Goal: Task Accomplishment & Management: Manage account settings

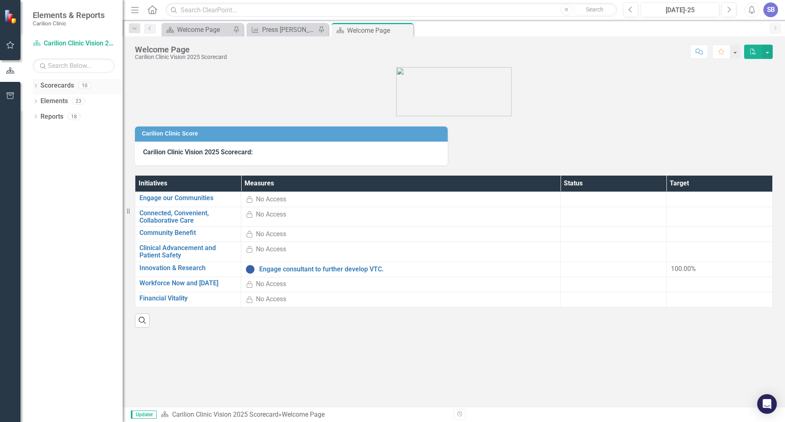
click at [34, 86] on icon "Dropdown" at bounding box center [36, 86] width 6 height 4
click at [39, 101] on icon "Dropdown" at bounding box center [40, 100] width 6 height 5
click at [59, 114] on link "Carilion Clinic Vision 2025 Scorecard" at bounding box center [88, 116] width 70 height 9
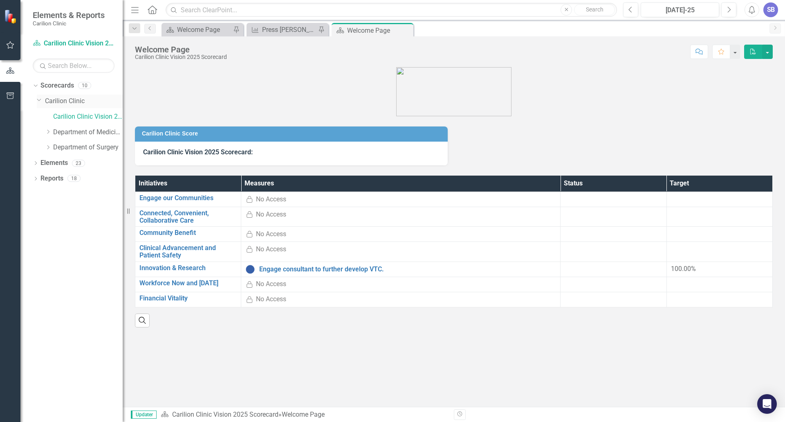
click at [56, 100] on link "Carilion Clinic" at bounding box center [84, 100] width 78 height 9
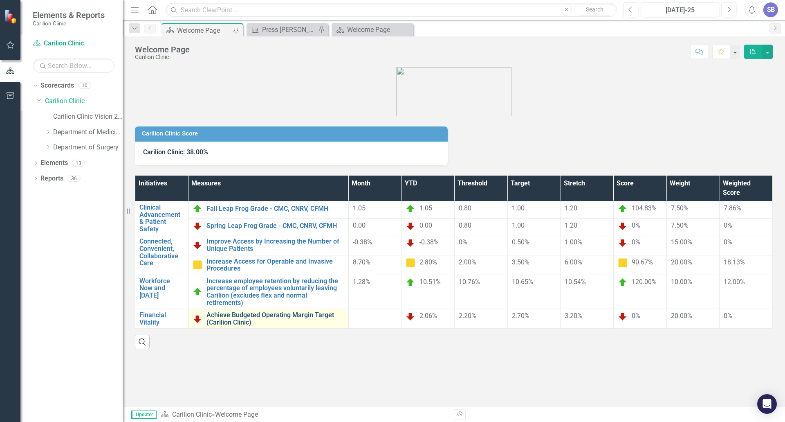
click at [239, 311] on link "Achieve Budgeted Operating Margin Target (Carilion Clinic)" at bounding box center [275, 318] width 138 height 14
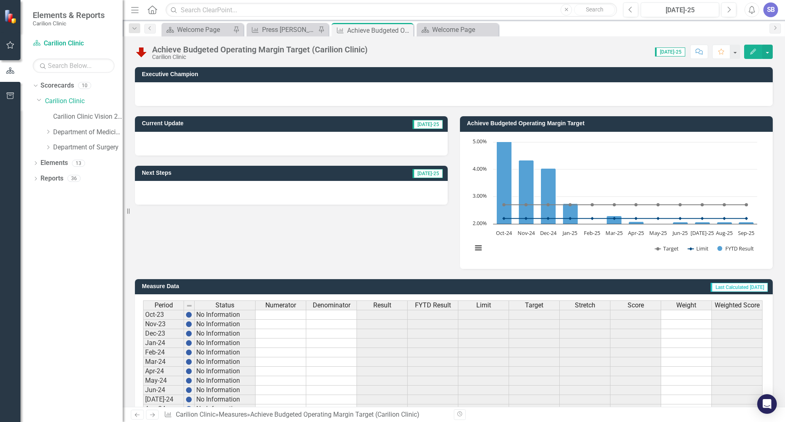
scroll to position [150, 0]
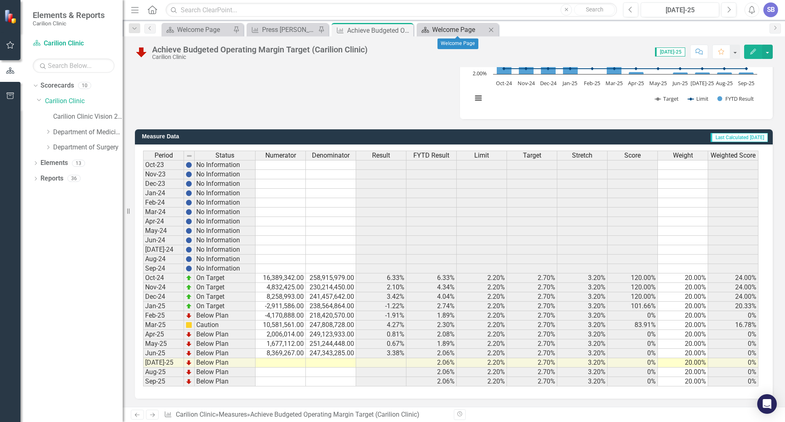
click at [428, 28] on link "Scorecard Welcome Page" at bounding box center [452, 30] width 67 height 10
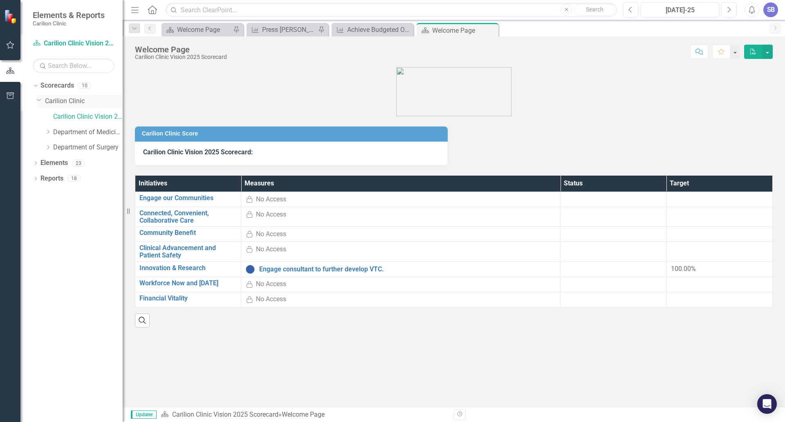
click at [57, 100] on link "Carilion Clinic" at bounding box center [84, 100] width 78 height 9
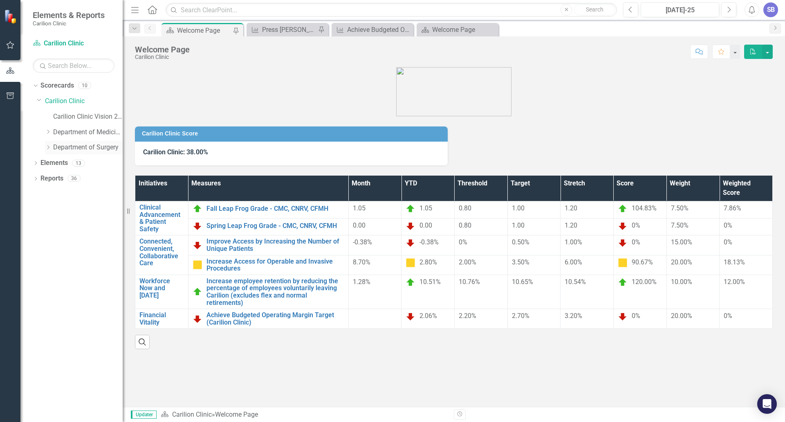
click at [49, 145] on icon "Dropdown" at bounding box center [48, 147] width 6 height 5
click at [70, 160] on link "[MEDICAL_DATA]" at bounding box center [91, 162] width 61 height 9
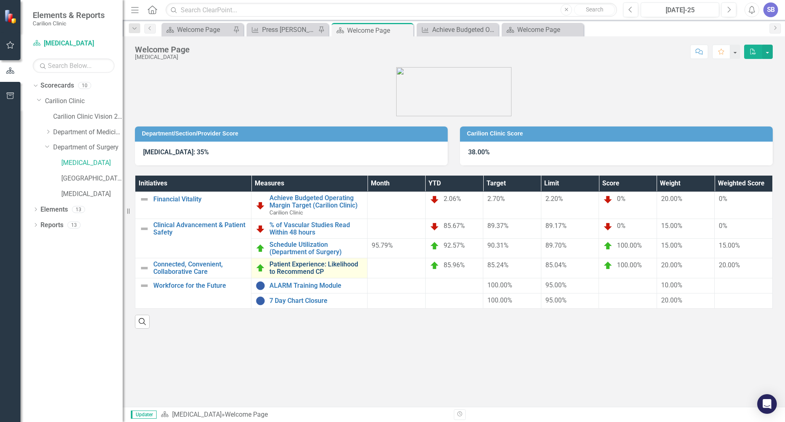
click at [313, 263] on link "Patient Experience: Likelihood to Recommend CP" at bounding box center [316, 267] width 94 height 14
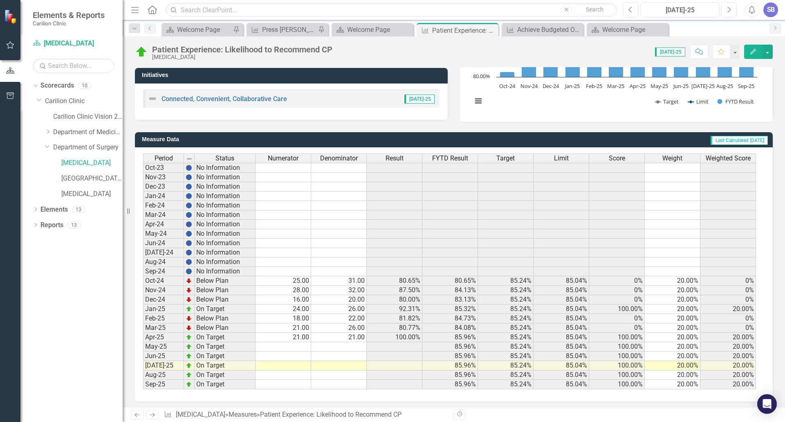
scroll to position [150, 0]
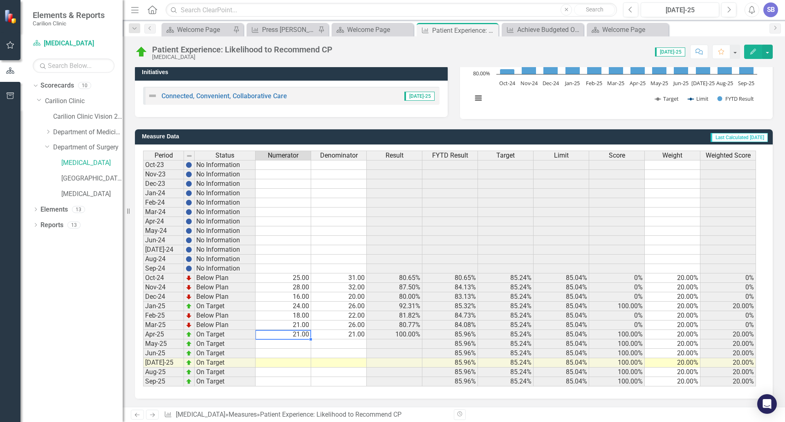
click at [295, 334] on td "21.00" at bounding box center [284, 334] width 56 height 9
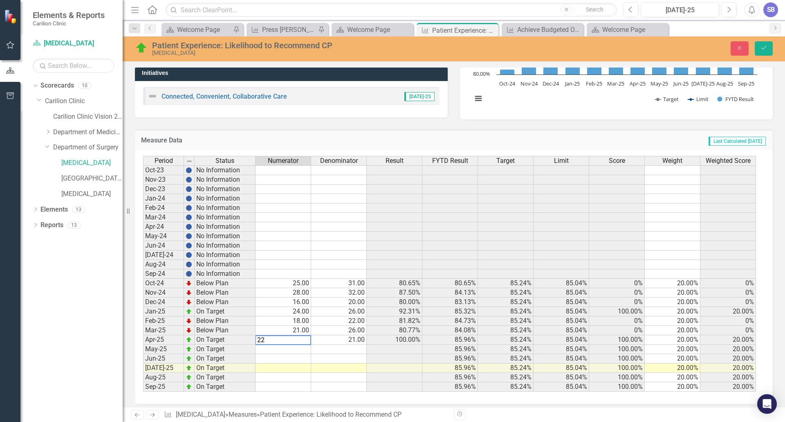
click at [339, 340] on td "21.00" at bounding box center [339, 339] width 56 height 9
type textarea "22"
click at [283, 349] on td at bounding box center [284, 348] width 56 height 9
click at [283, 350] on td at bounding box center [284, 348] width 56 height 9
type textarea "14"
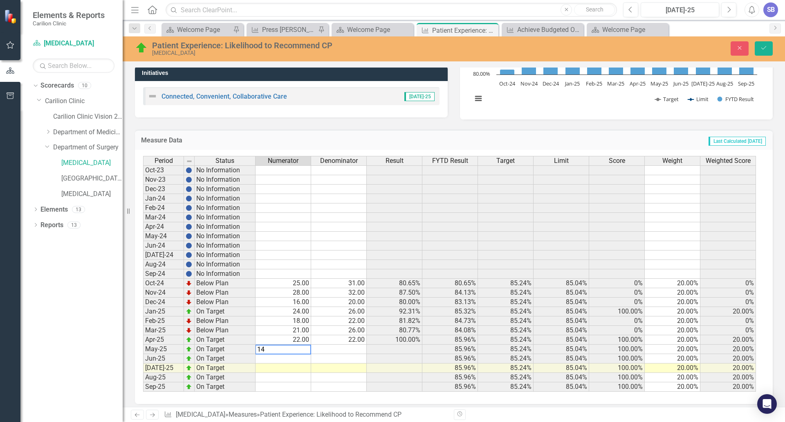
click at [338, 348] on td at bounding box center [339, 348] width 56 height 9
type textarea "14"
click at [295, 359] on td at bounding box center [284, 358] width 56 height 9
click at [287, 359] on td at bounding box center [284, 358] width 56 height 9
type textarea "14"
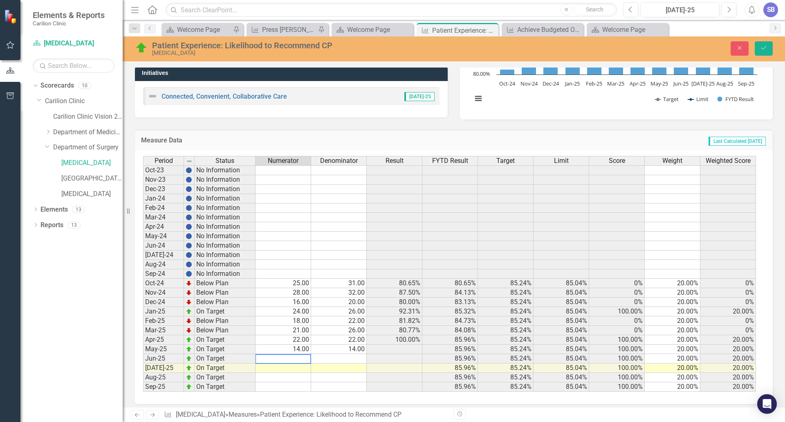
click at [352, 358] on td at bounding box center [339, 358] width 56 height 9
type textarea "16"
click at [298, 368] on td at bounding box center [284, 367] width 56 height 9
click at [300, 369] on td at bounding box center [284, 367] width 56 height 9
type textarea "10"
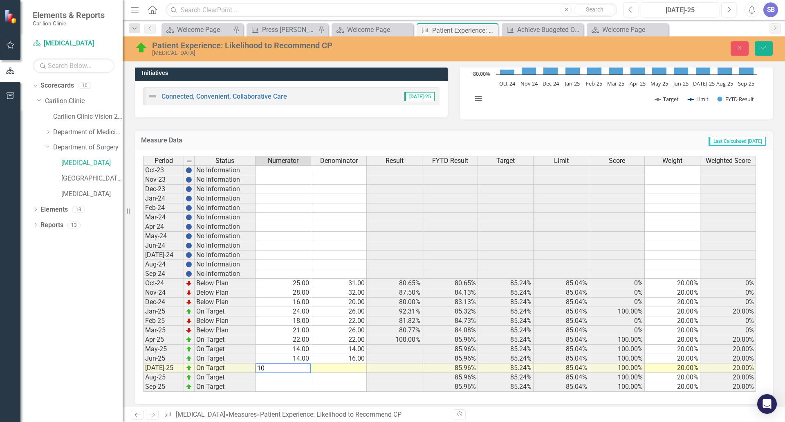
click at [348, 369] on td at bounding box center [339, 367] width 56 height 9
type textarea "13"
click at [403, 368] on td at bounding box center [395, 367] width 56 height 9
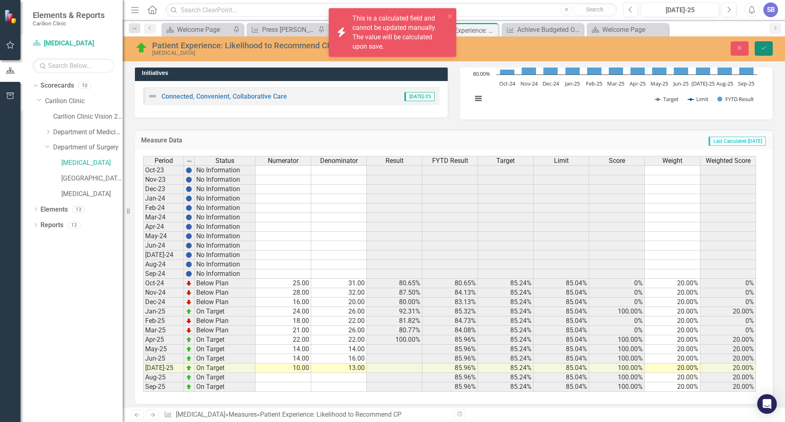
click at [759, 49] on button "Save" at bounding box center [764, 48] width 18 height 14
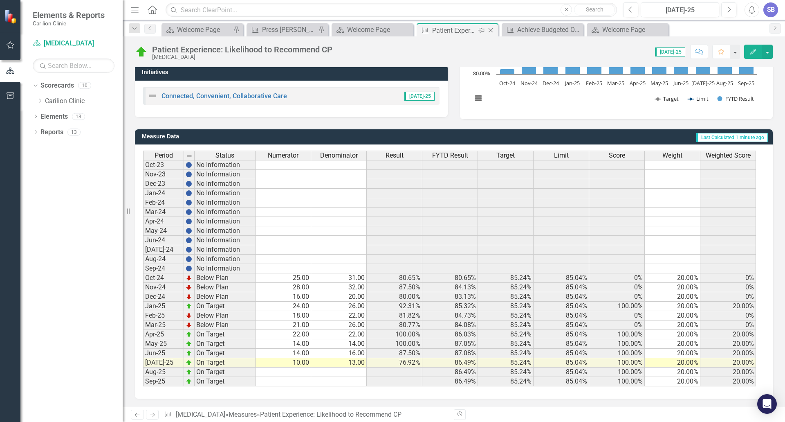
click at [438, 29] on div "Patient Experience: Likelihood to Recommend CP" at bounding box center [454, 30] width 44 height 10
click at [371, 29] on div "Welcome Page" at bounding box center [374, 30] width 54 height 10
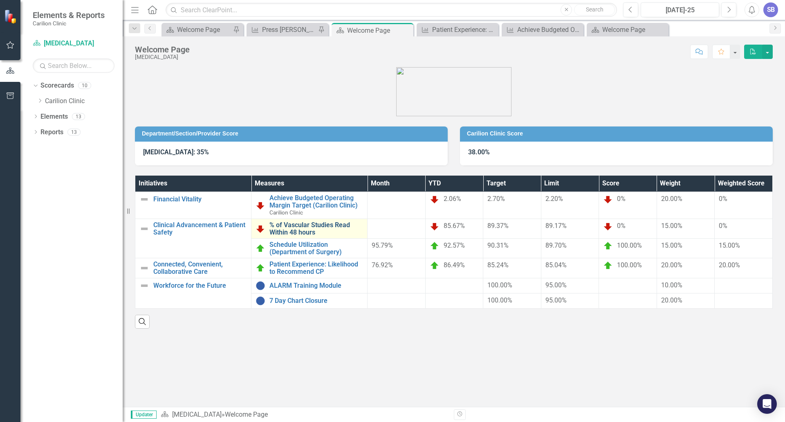
click at [302, 226] on link "% of Vascular Studies Read Within 48 hours" at bounding box center [316, 228] width 94 height 14
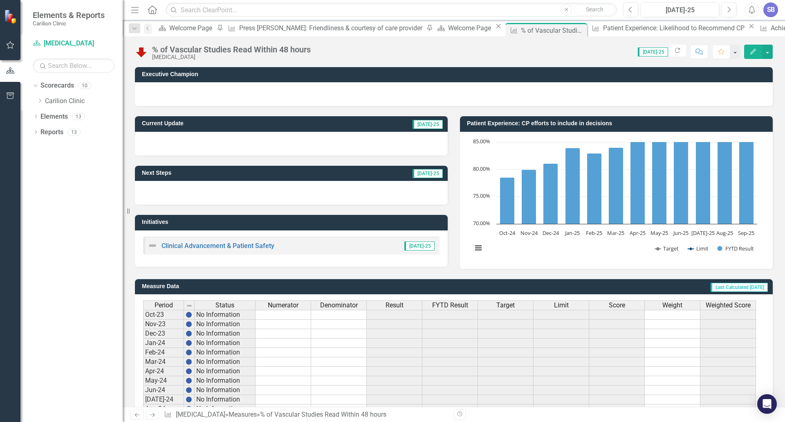
scroll to position [150, 0]
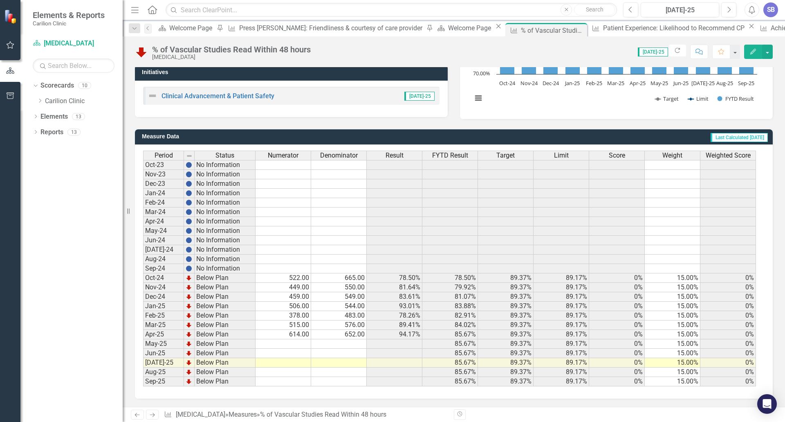
click at [291, 343] on td at bounding box center [284, 343] width 56 height 9
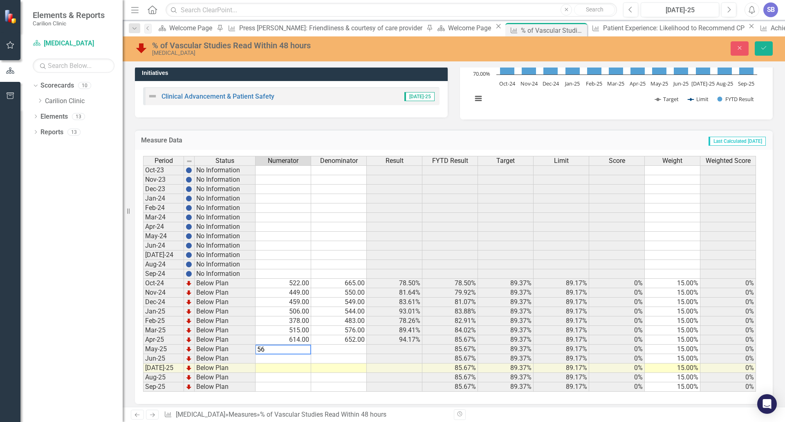
type textarea "563"
type textarea "618"
type textarea "574"
type textarea "591"
type textarea "589"
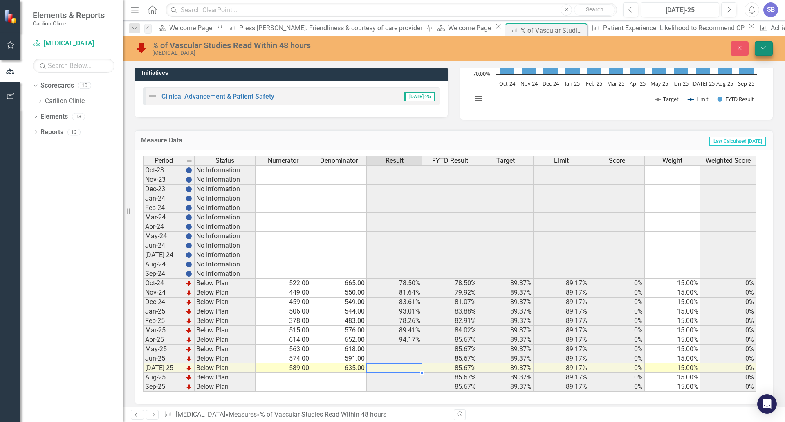
type textarea "635"
click at [761, 49] on icon "Save" at bounding box center [763, 48] width 7 height 6
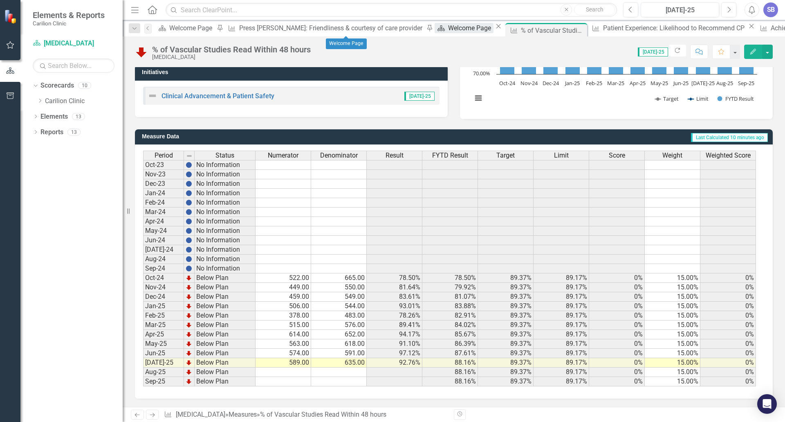
click at [448, 27] on div "Welcome Page" at bounding box center [470, 28] width 45 height 10
